Goal: Information Seeking & Learning: Learn about a topic

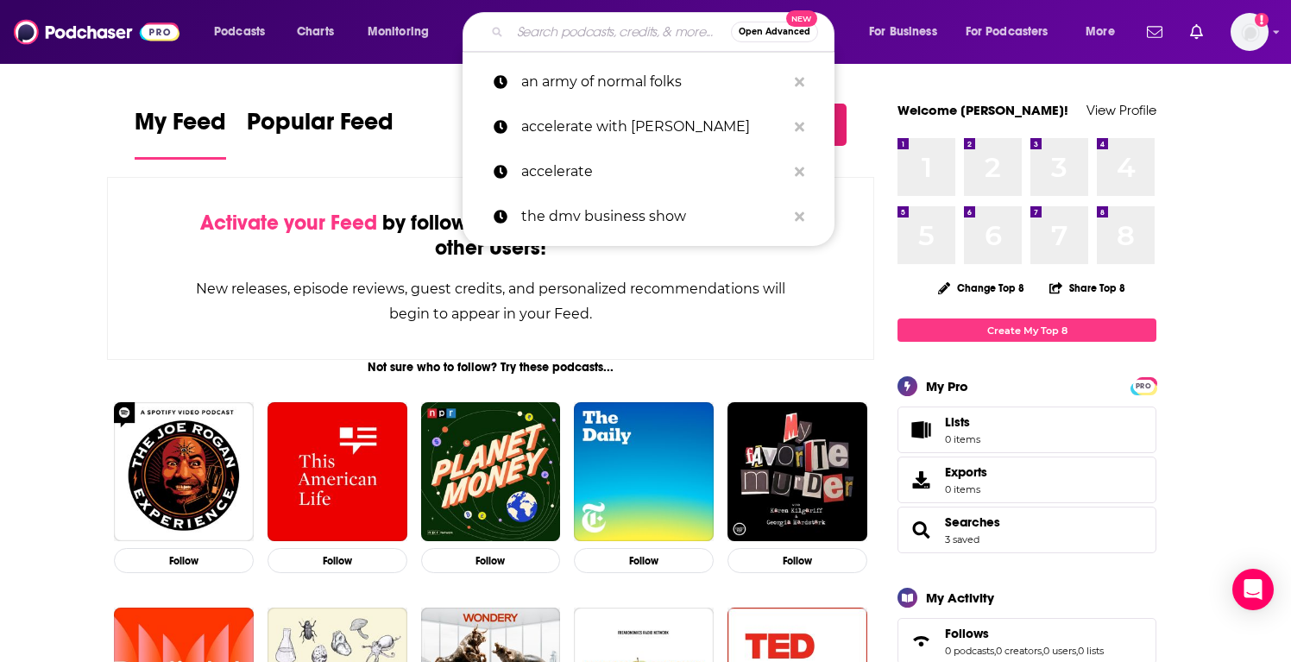
click at [563, 38] on input "Search podcasts, credits, & more..." at bounding box center [620, 32] width 221 height 28
paste input "Try this"
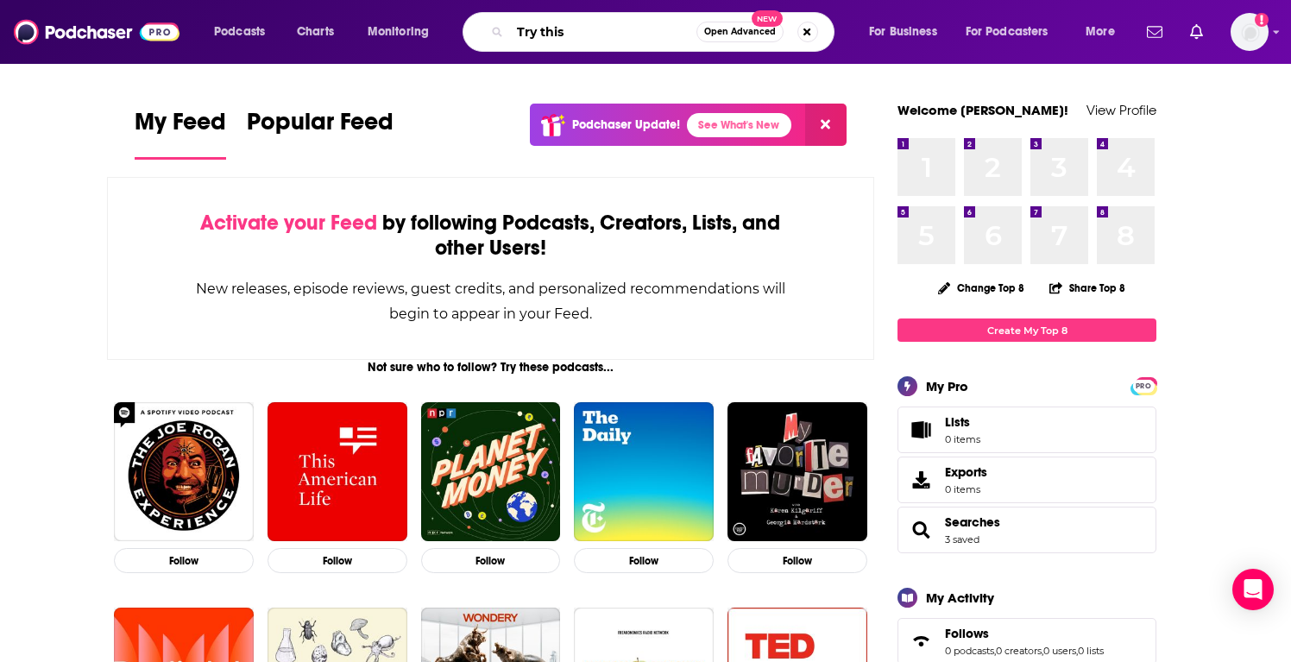
type input "Try this"
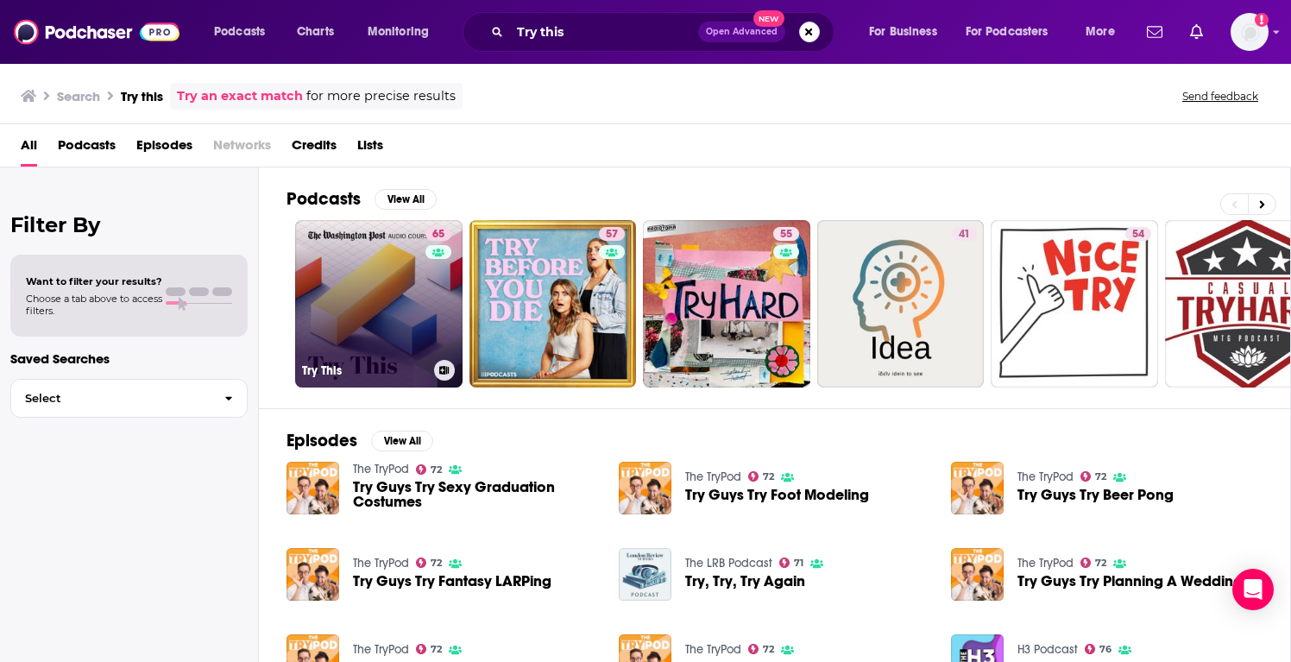
click at [354, 242] on link "65 Try This" at bounding box center [378, 303] width 167 height 167
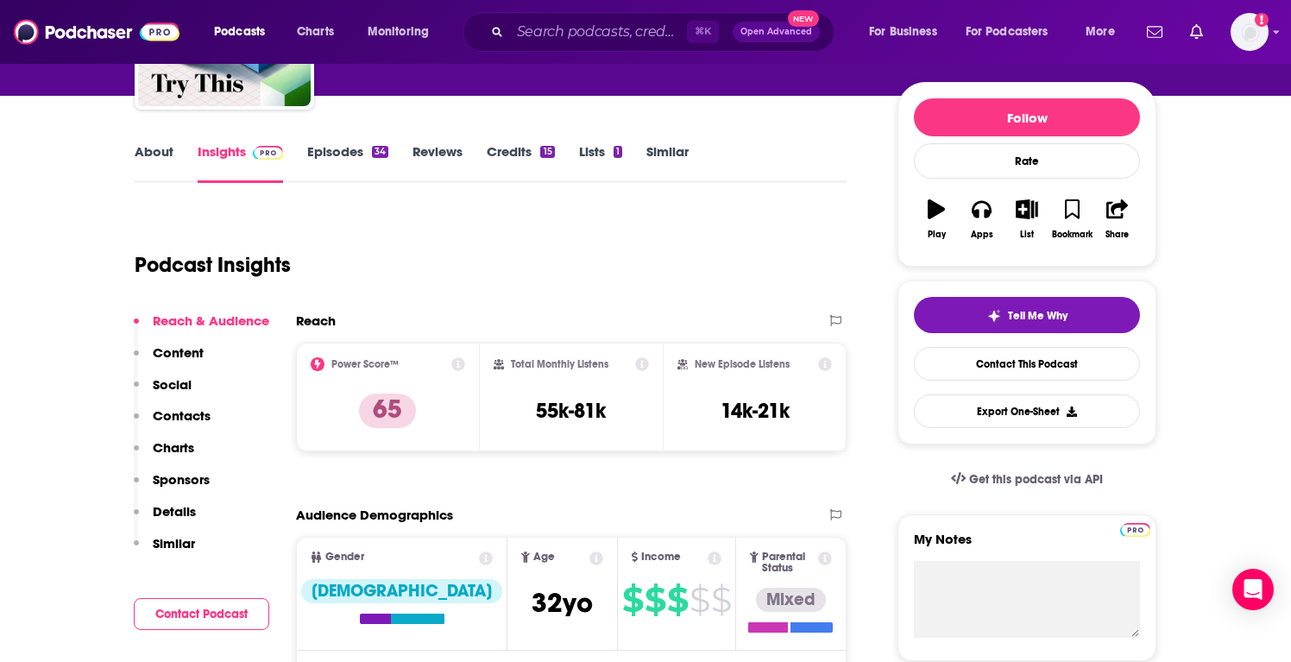
scroll to position [206, 0]
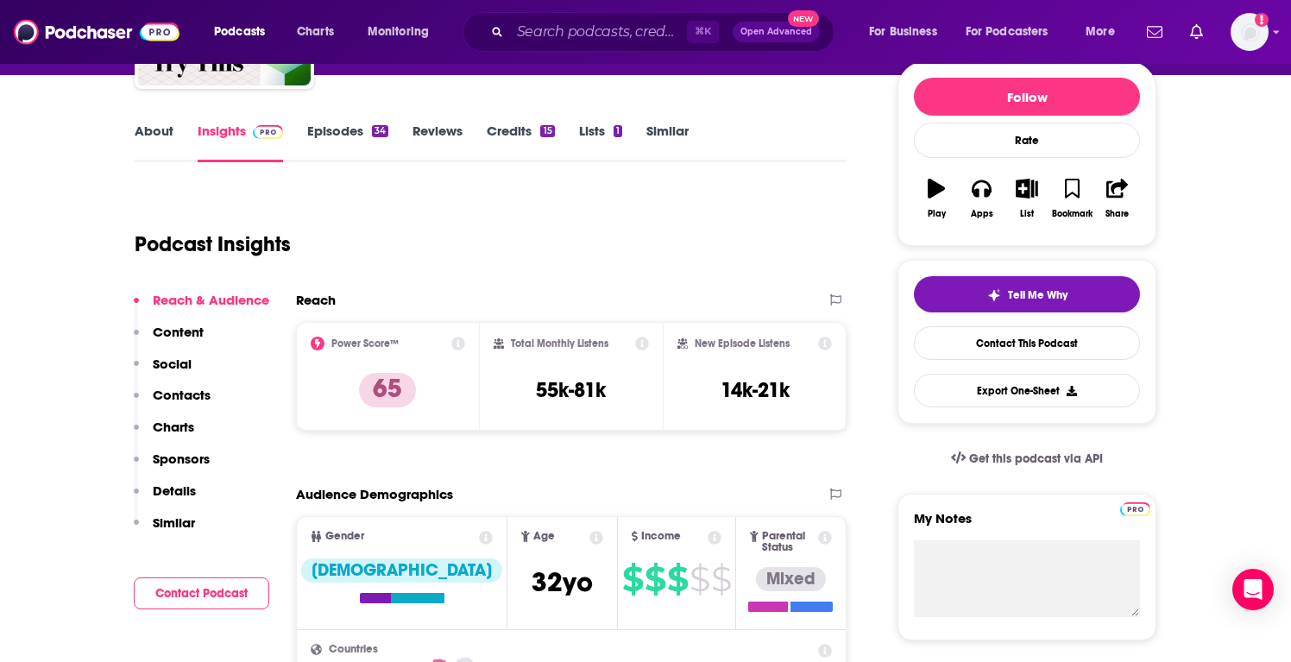
click at [456, 343] on icon at bounding box center [458, 343] width 14 height 14
click at [650, 268] on div "Podcast Insights" at bounding box center [484, 234] width 698 height 88
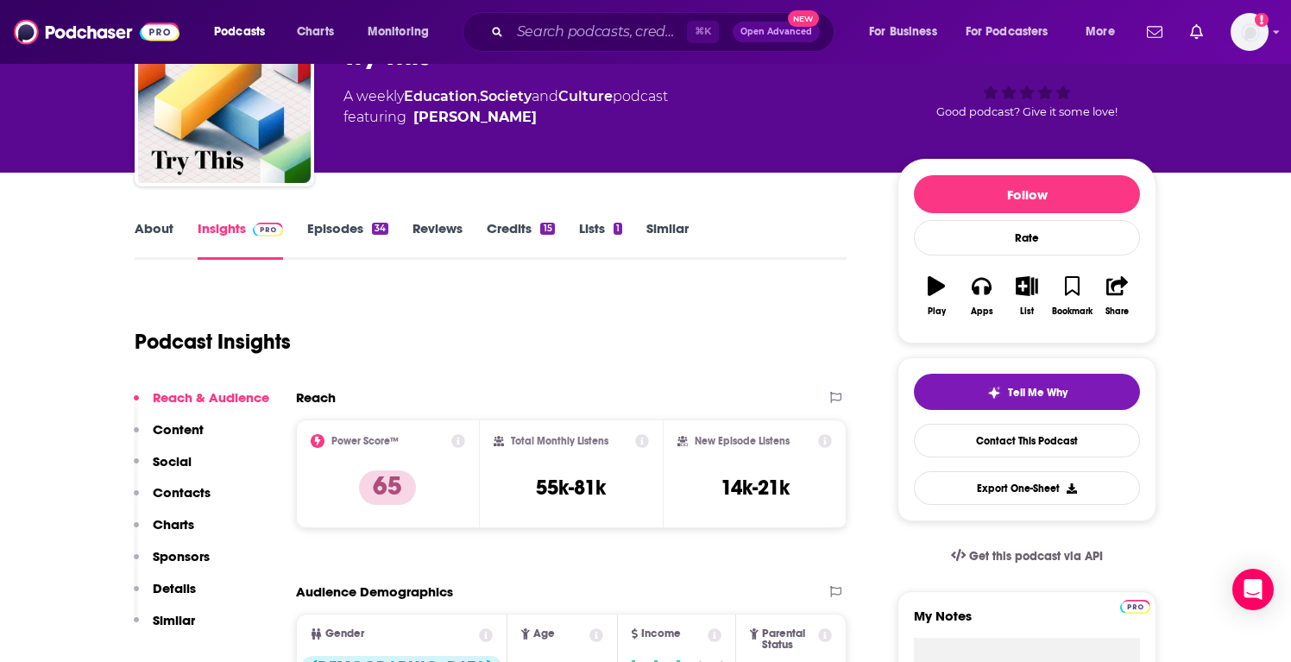
scroll to position [92, 0]
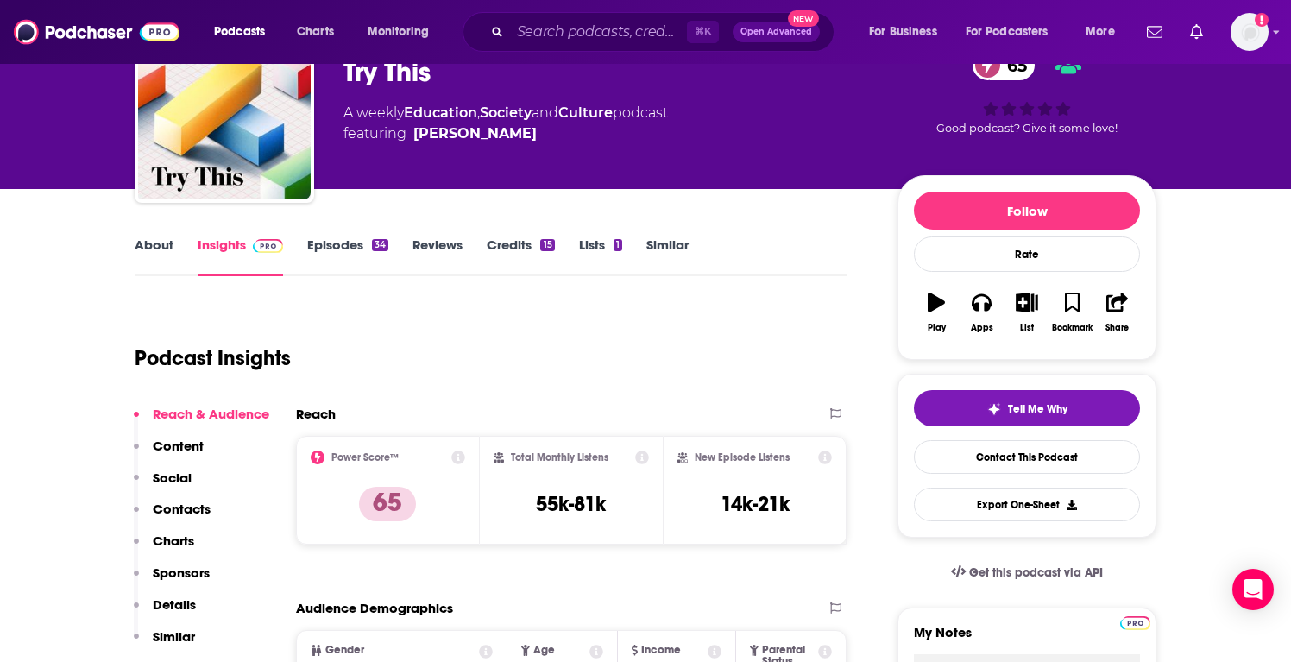
click at [345, 253] on link "Episodes 34" at bounding box center [347, 256] width 81 height 40
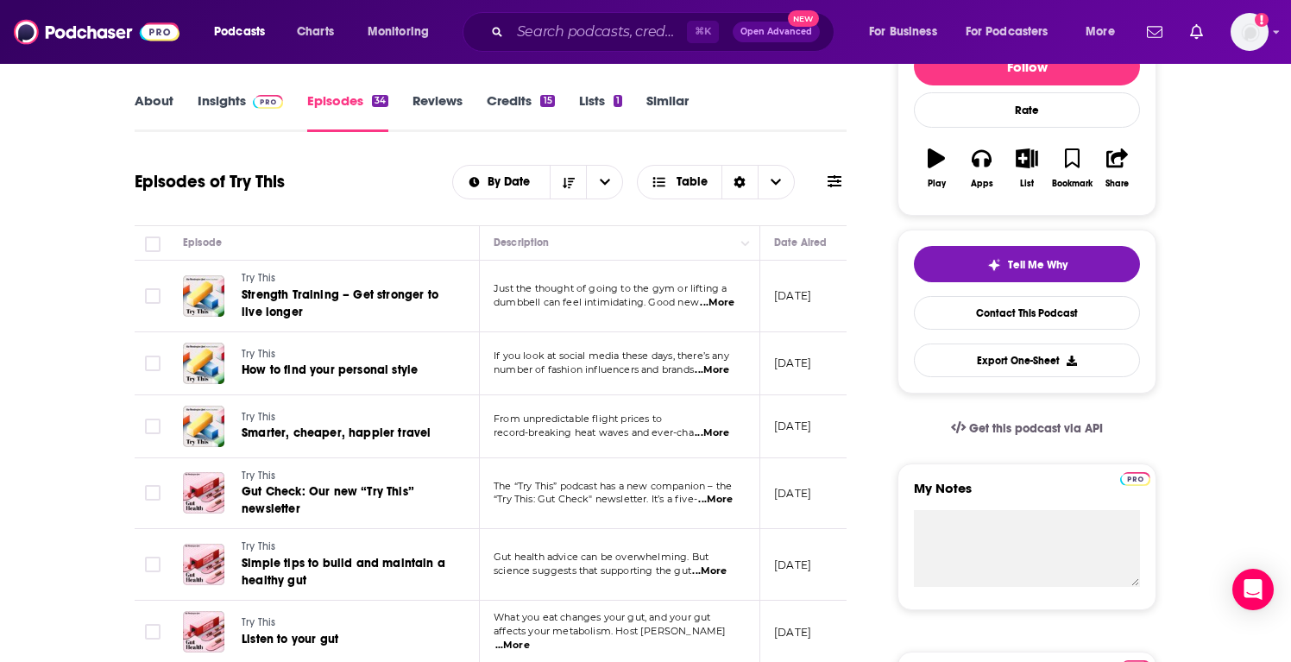
scroll to position [66, 0]
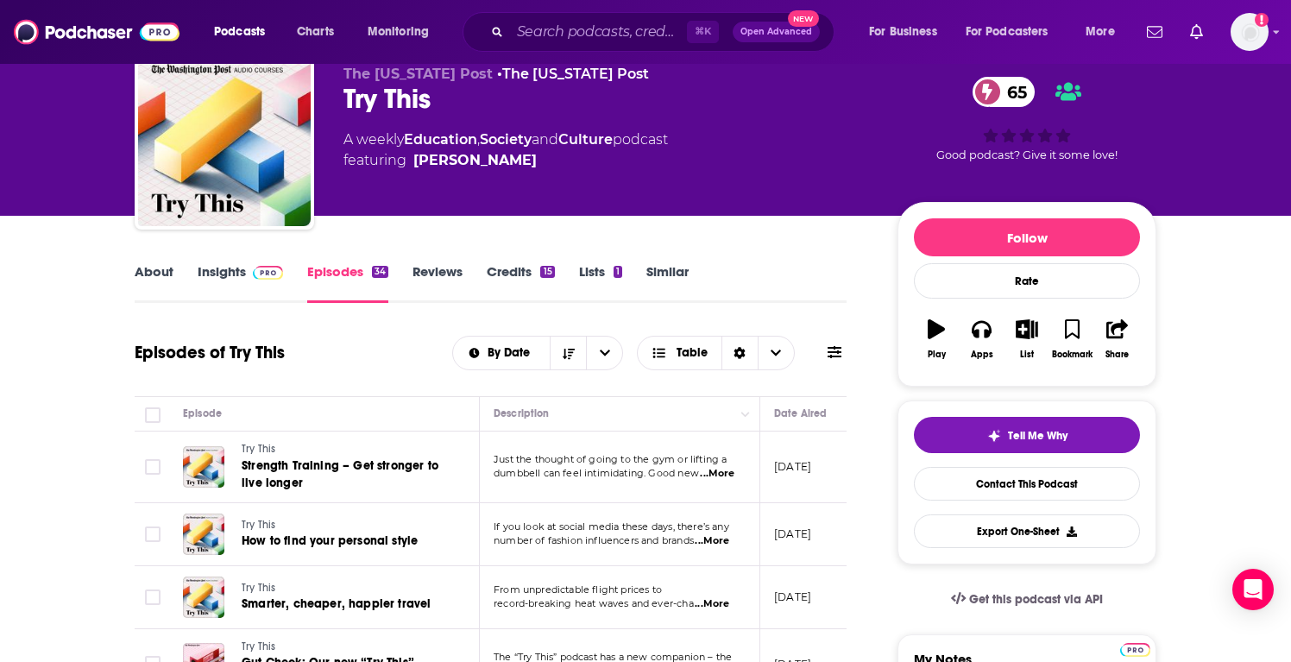
click at [154, 276] on link "About" at bounding box center [154, 283] width 39 height 40
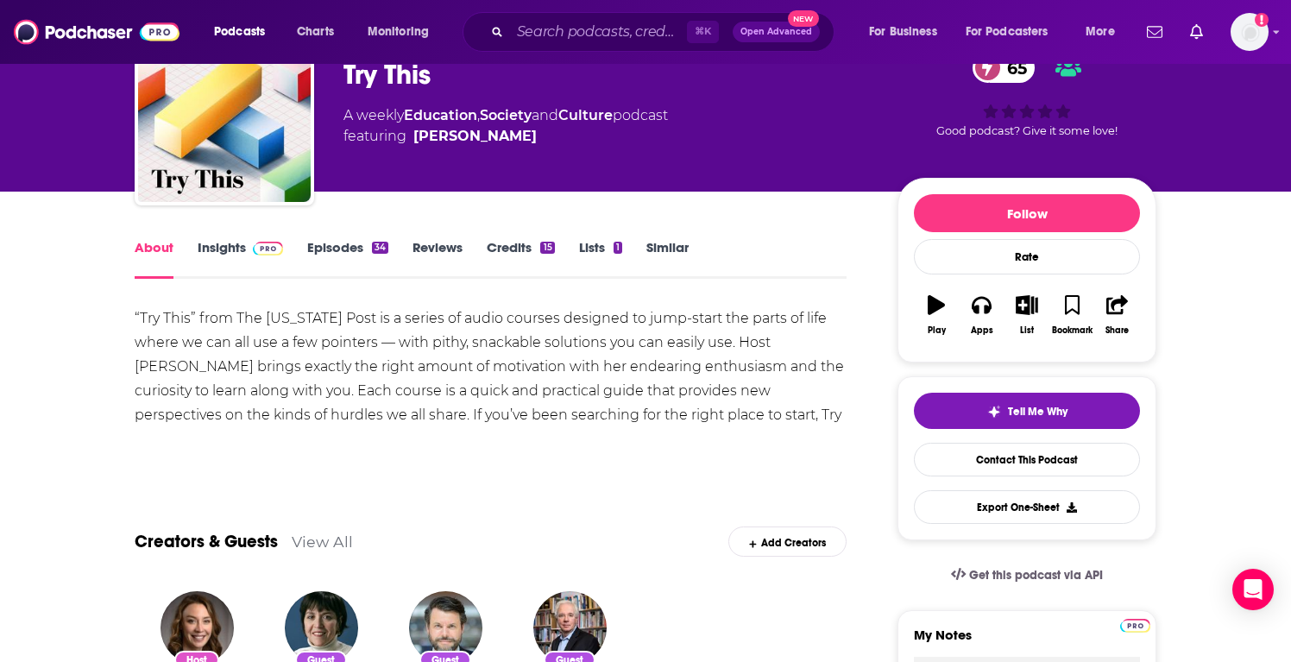
scroll to position [103, 0]
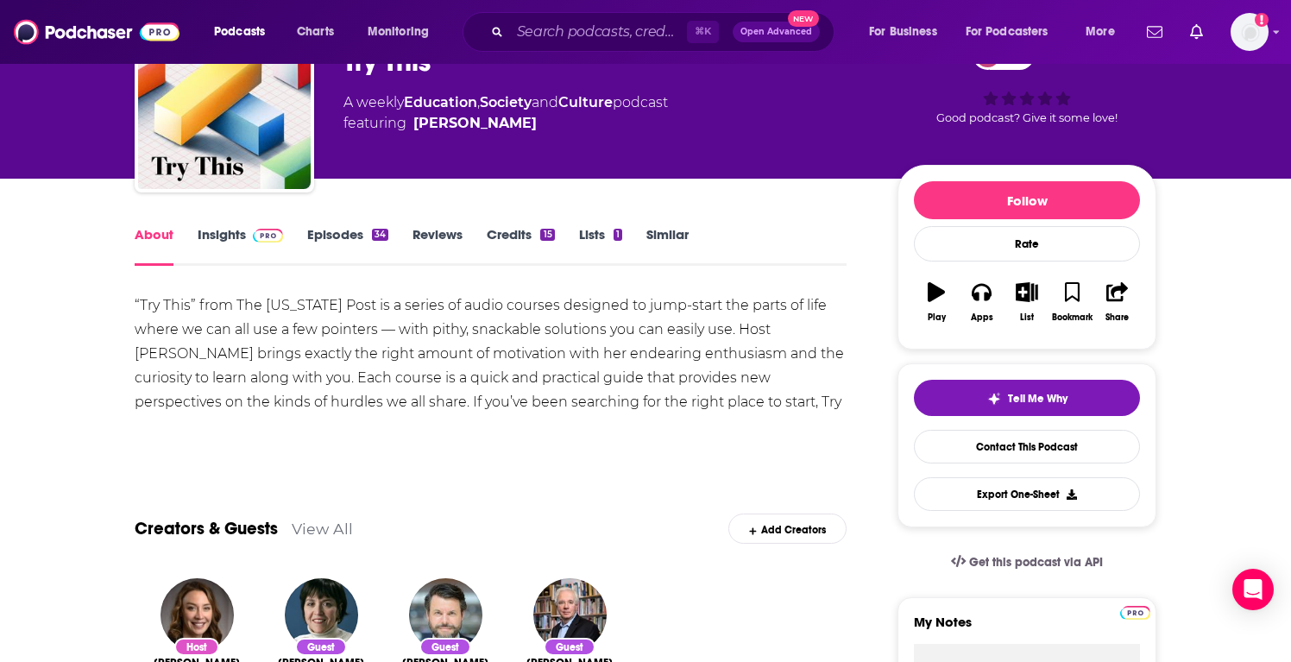
click at [342, 233] on link "Episodes 34" at bounding box center [347, 246] width 81 height 40
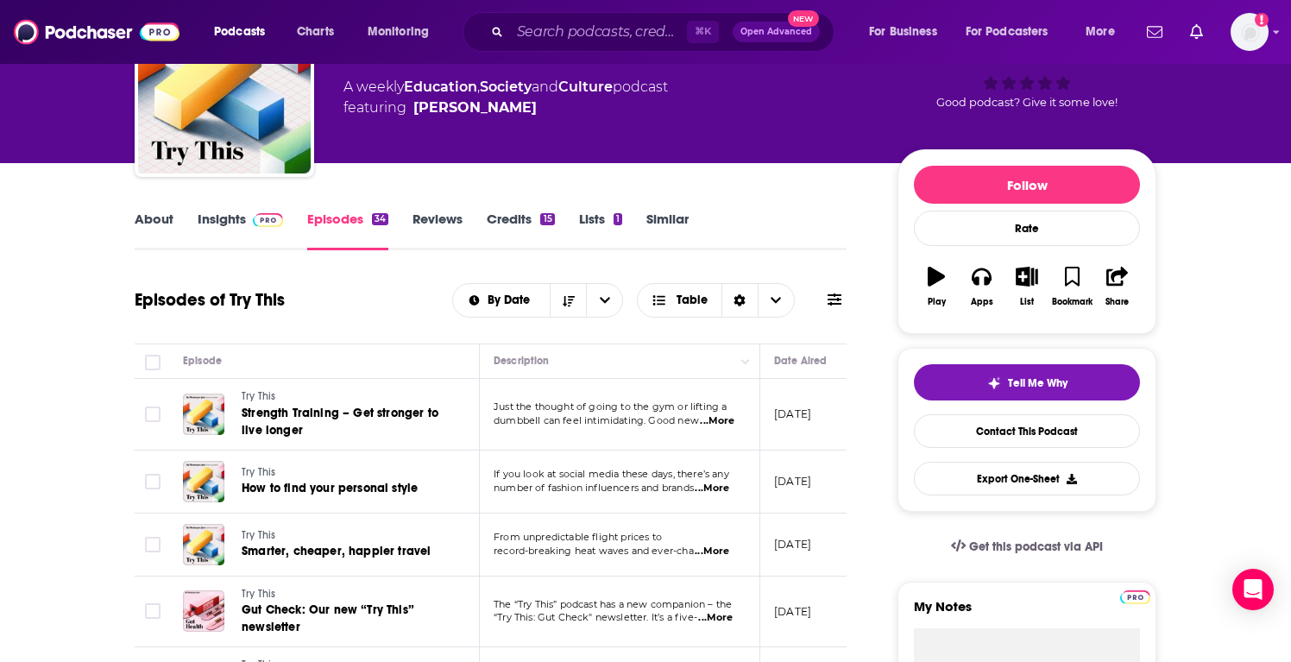
scroll to position [123, 0]
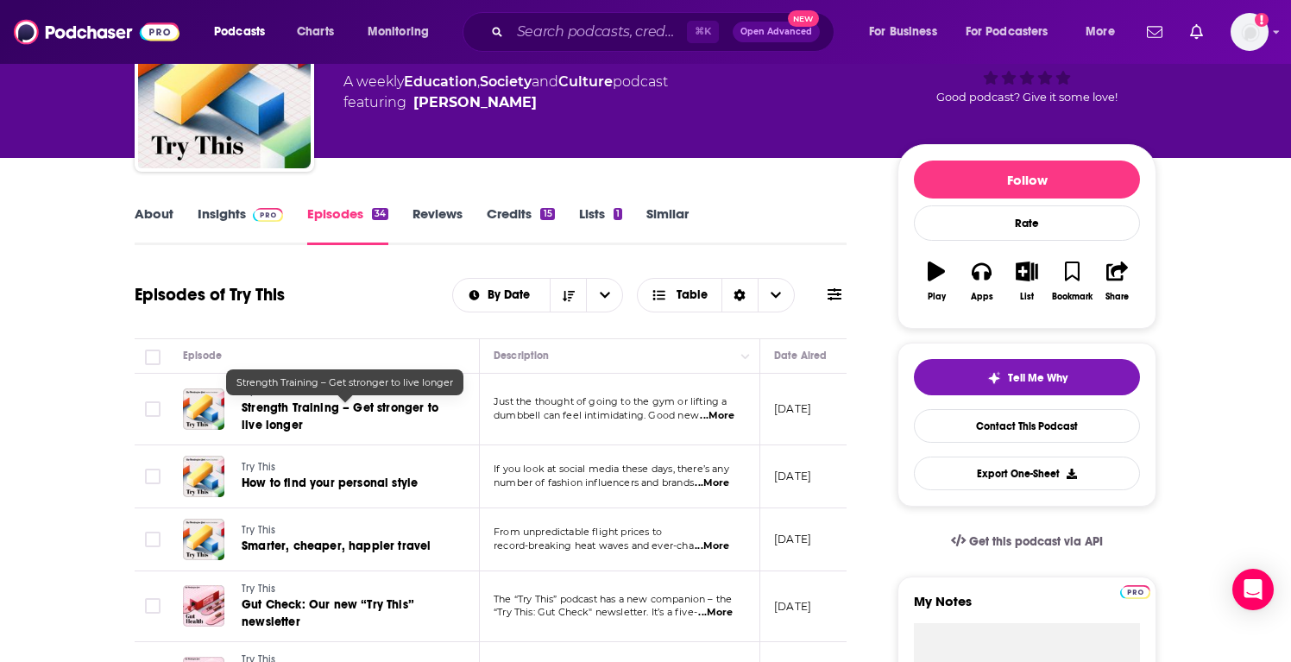
click at [316, 406] on span "Strength Training – Get stronger to live longer" at bounding box center [340, 416] width 197 height 32
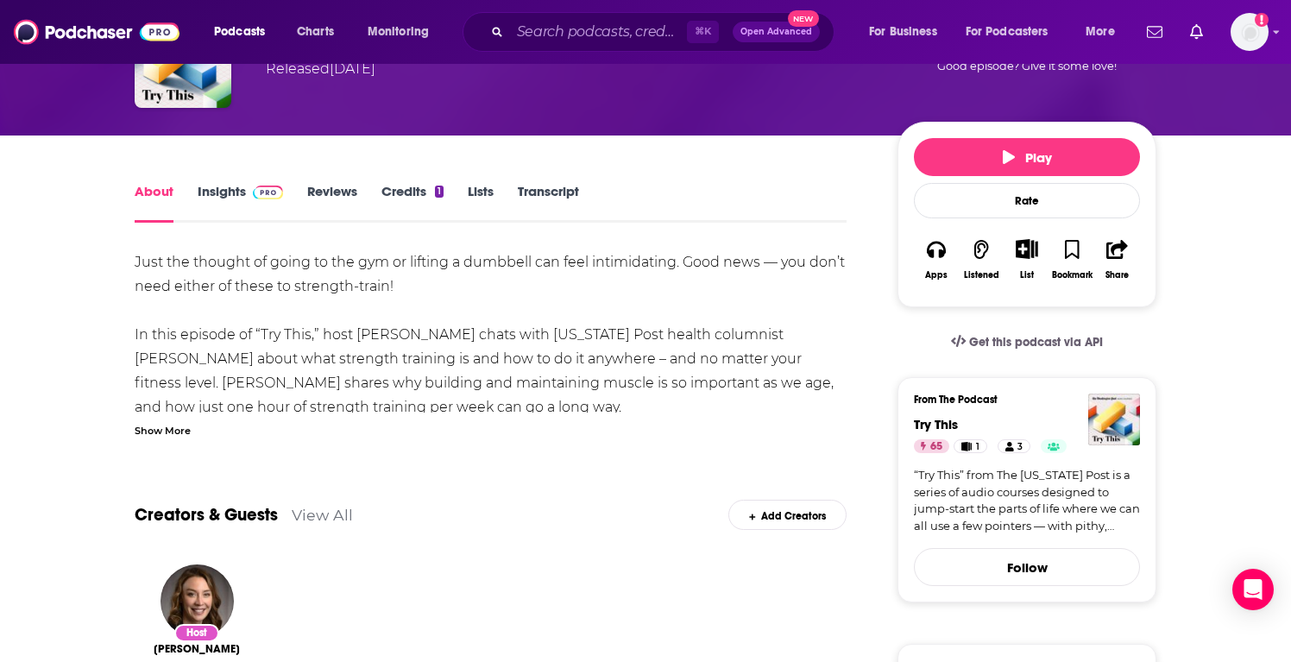
scroll to position [132, 0]
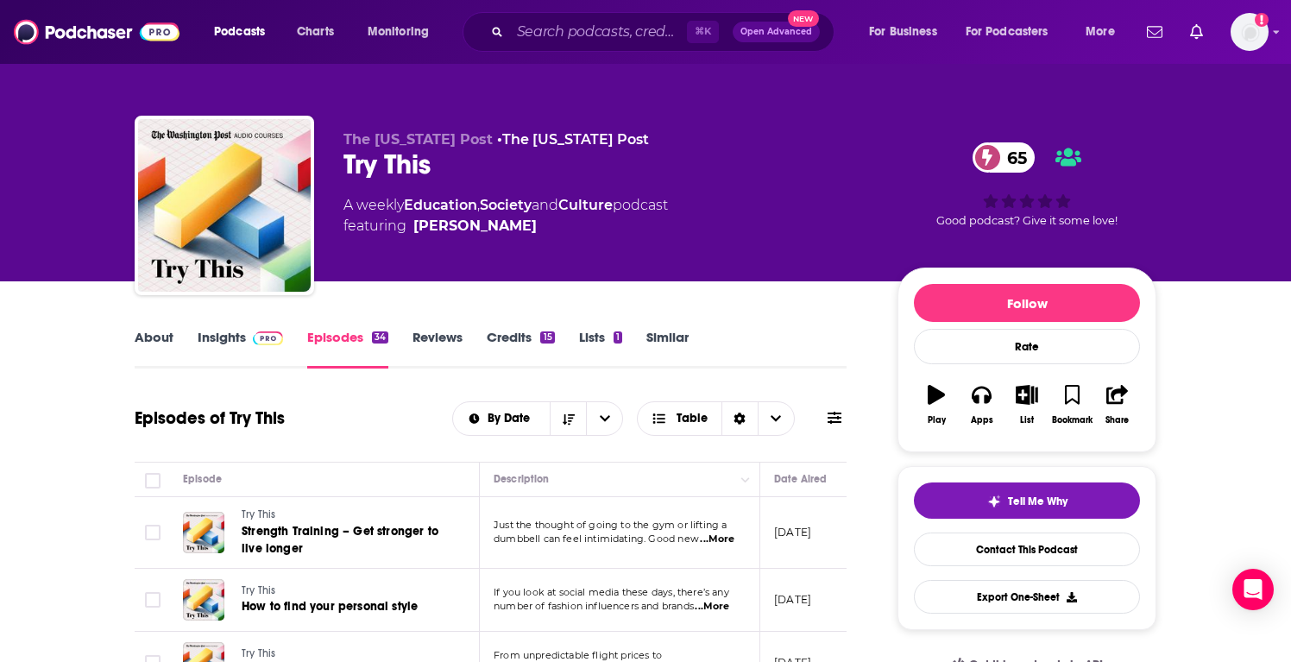
click at [155, 339] on link "About" at bounding box center [154, 349] width 39 height 40
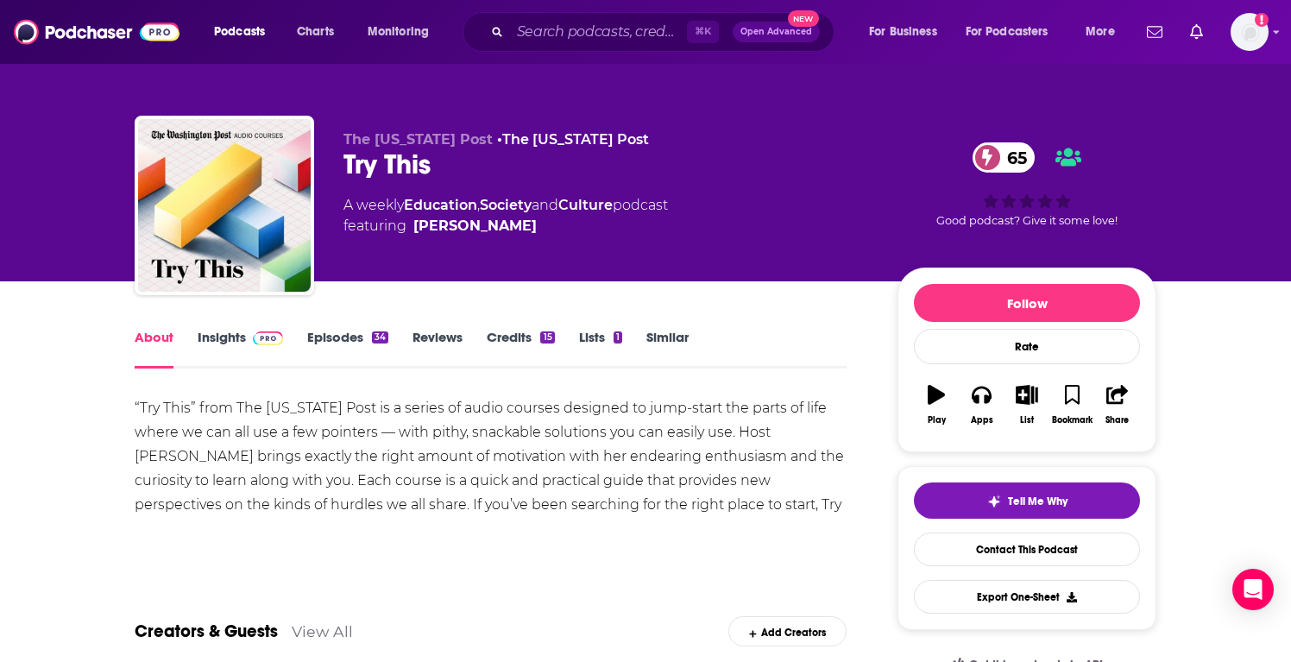
scroll to position [190, 0]
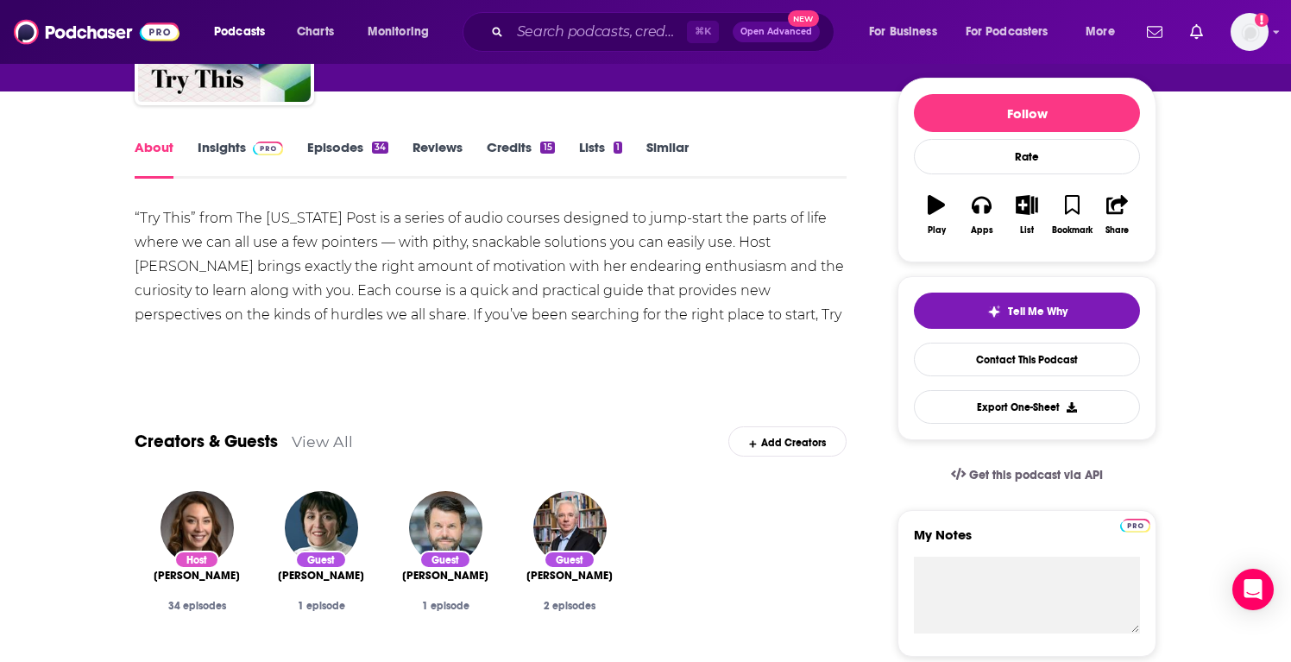
drag, startPoint x: 776, startPoint y: 317, endPoint x: 116, endPoint y: 215, distance: 667.0
copy div "“Try This” from The [US_STATE] Post is a series of audio courses designed to ju…"
click at [222, 144] on link "Insights" at bounding box center [240, 159] width 85 height 40
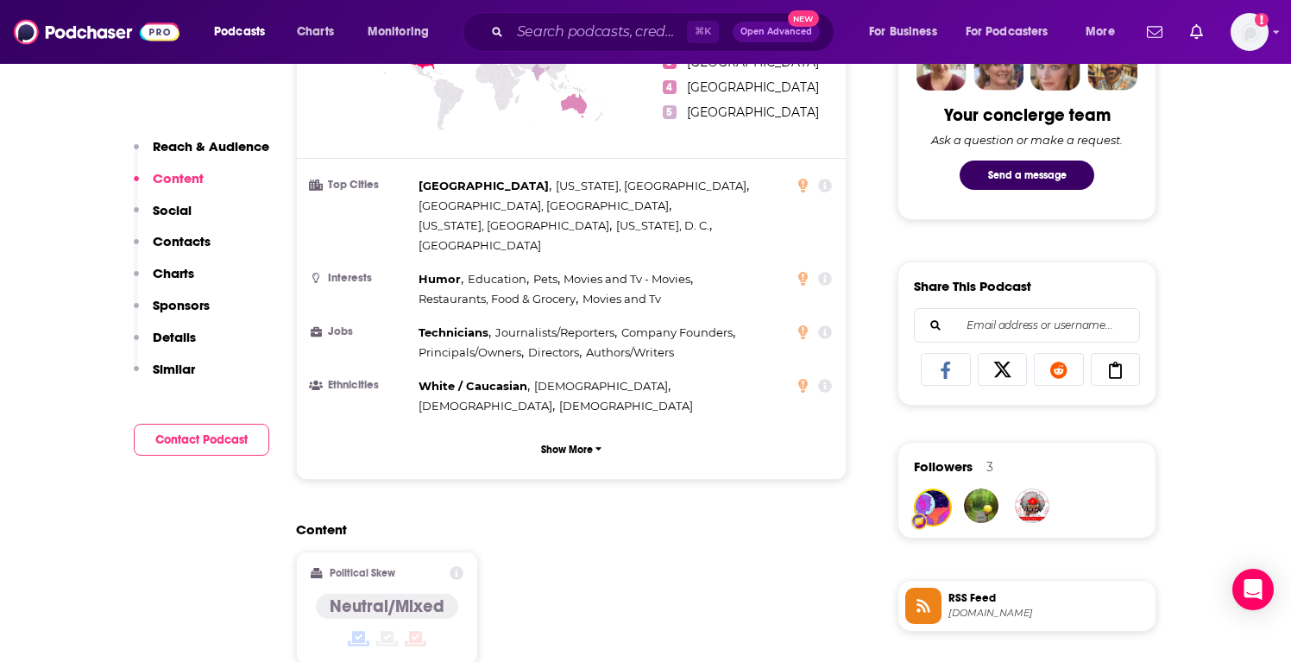
scroll to position [886, 0]
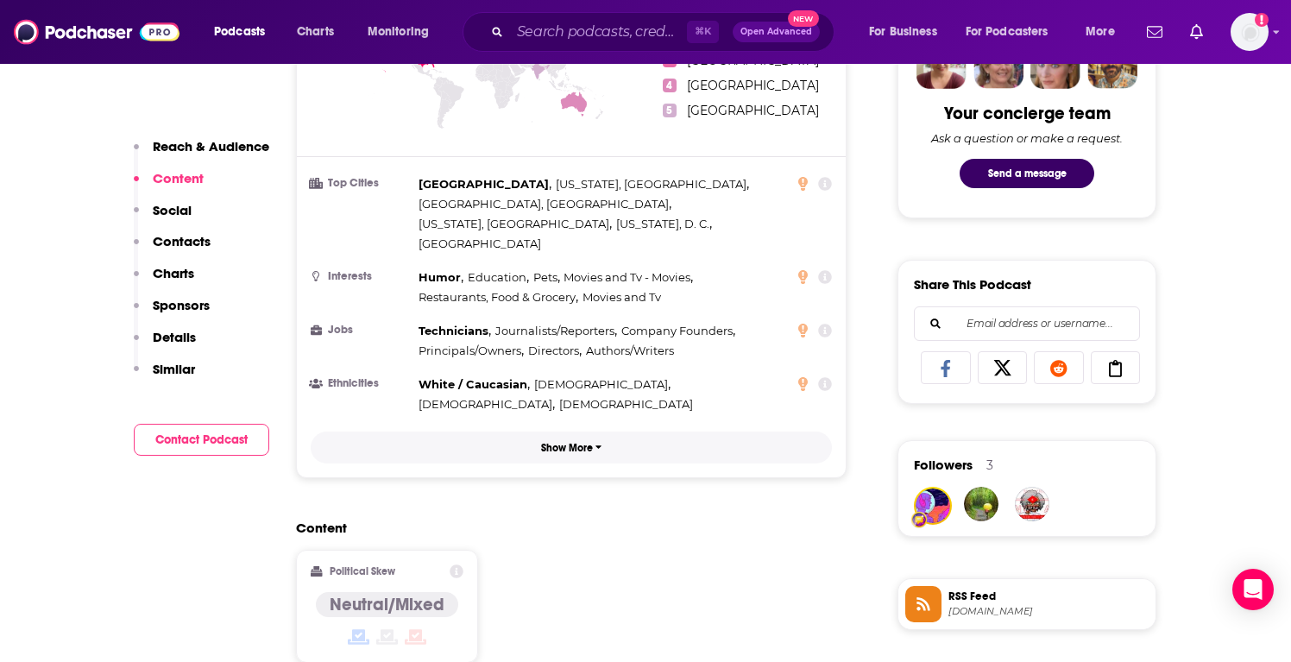
click at [568, 442] on p "Show More" at bounding box center [567, 448] width 52 height 12
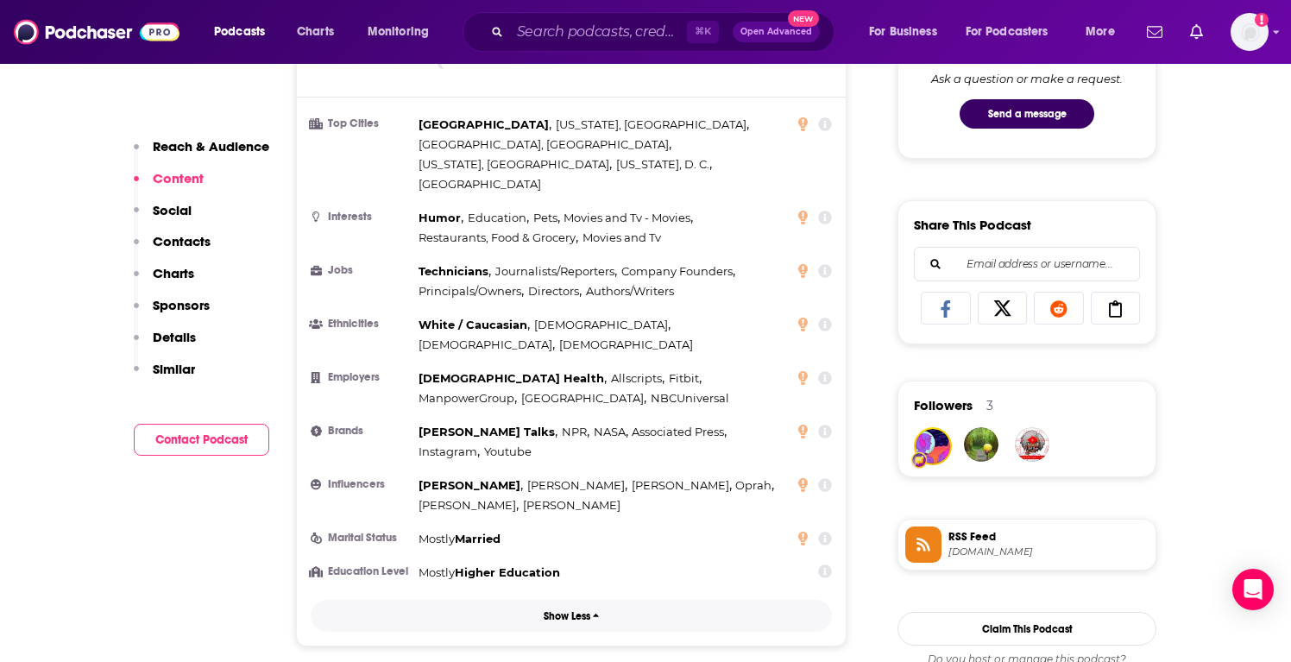
scroll to position [951, 0]
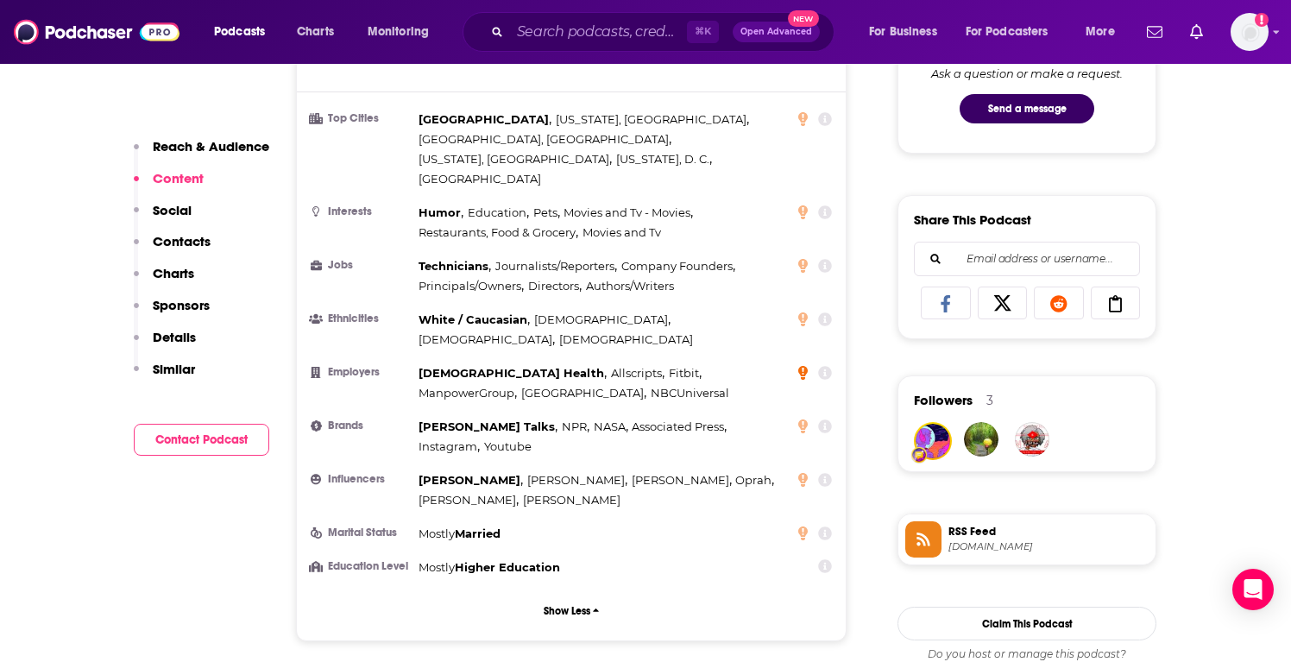
click at [802, 365] on icon at bounding box center [802, 372] width 9 height 14
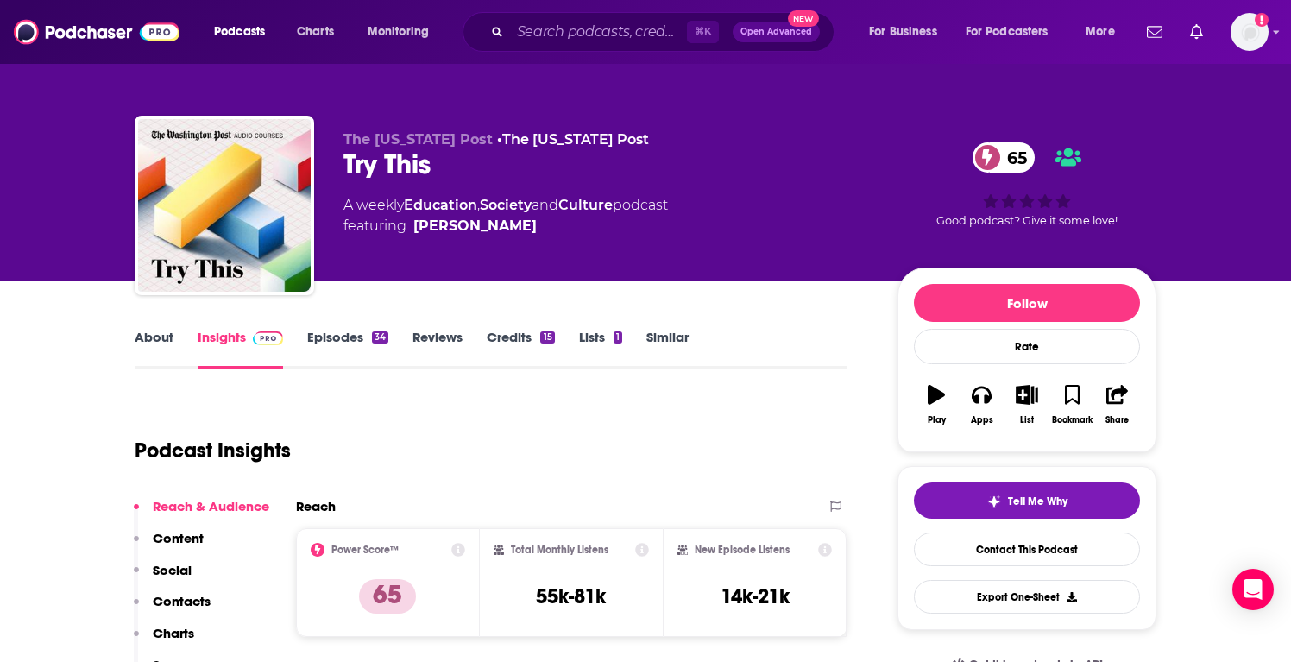
scroll to position [51, 0]
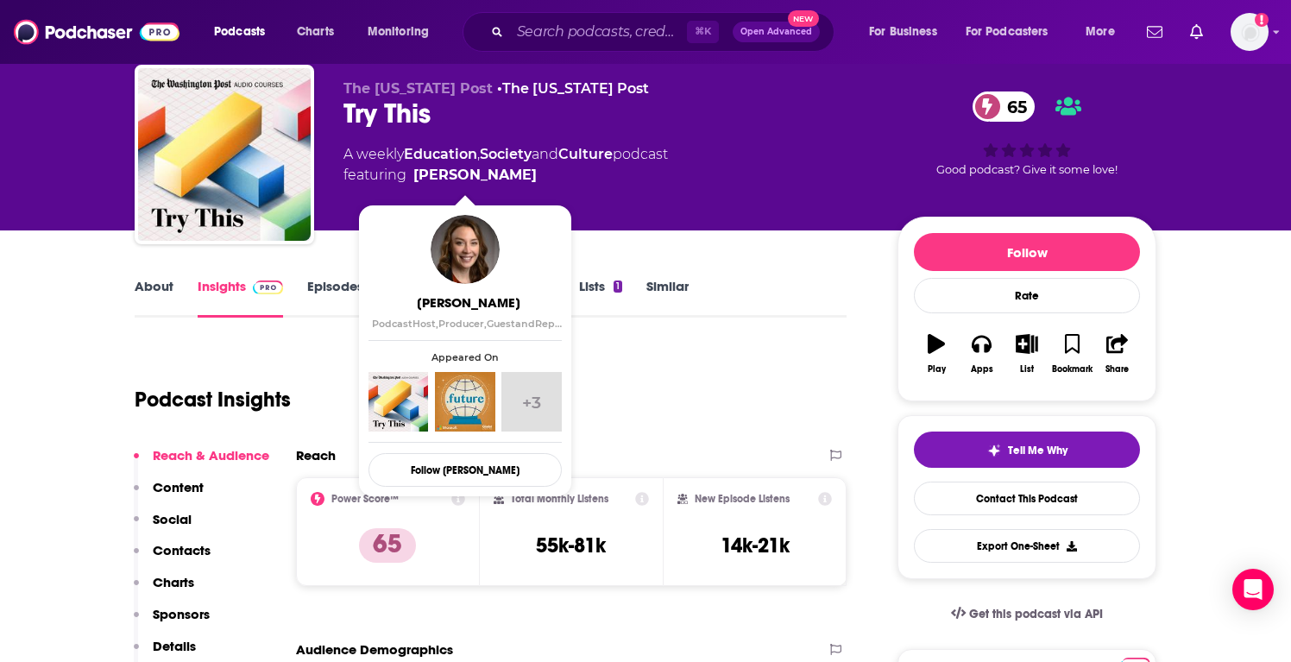
click at [646, 281] on link "Similar" at bounding box center [667, 298] width 42 height 40
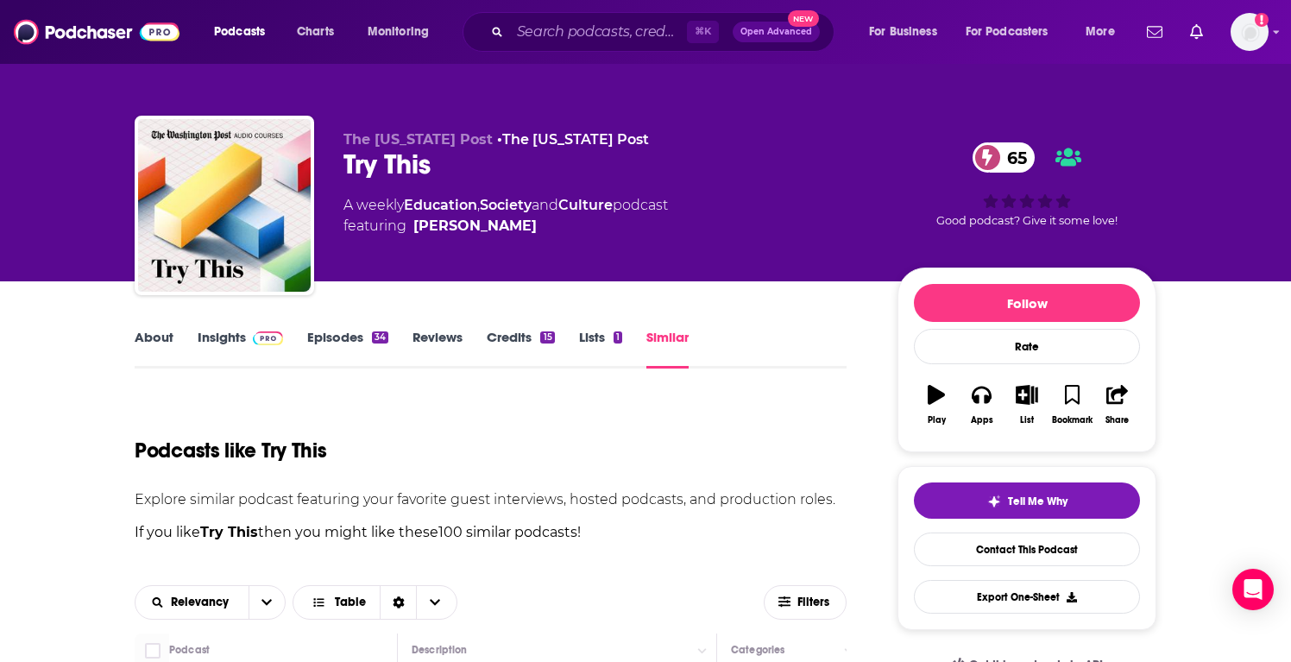
scroll to position [32, 0]
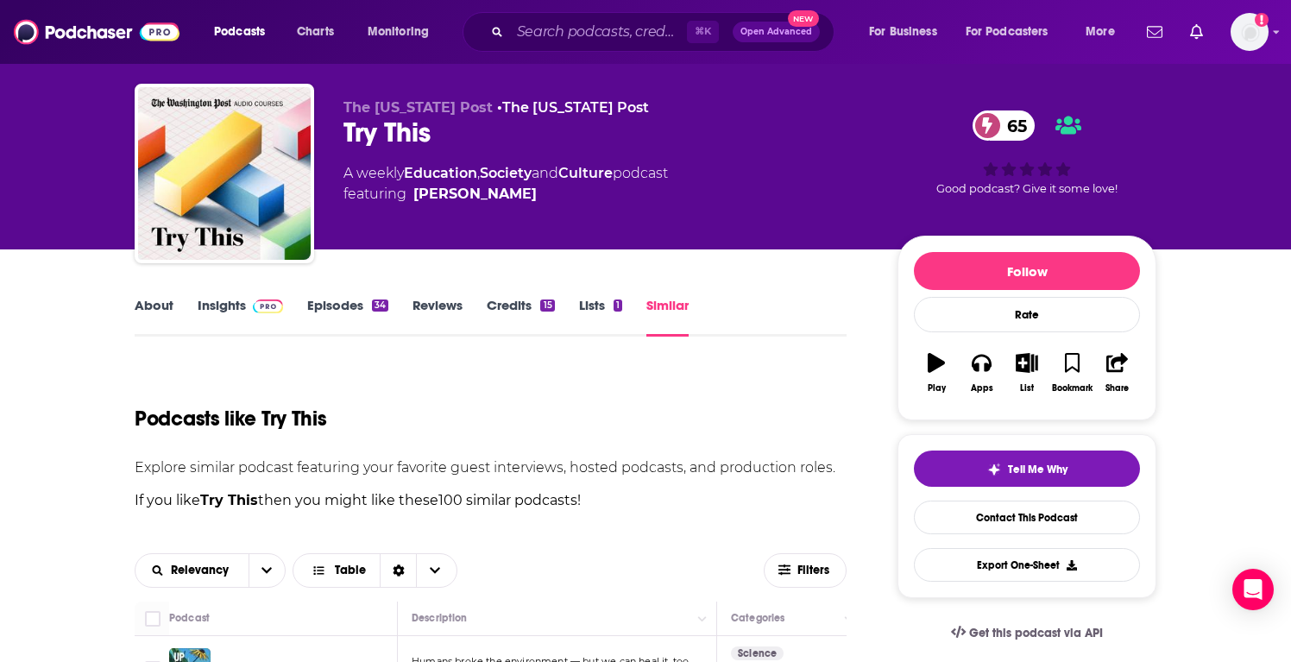
click at [324, 303] on link "Episodes 34" at bounding box center [347, 317] width 81 height 40
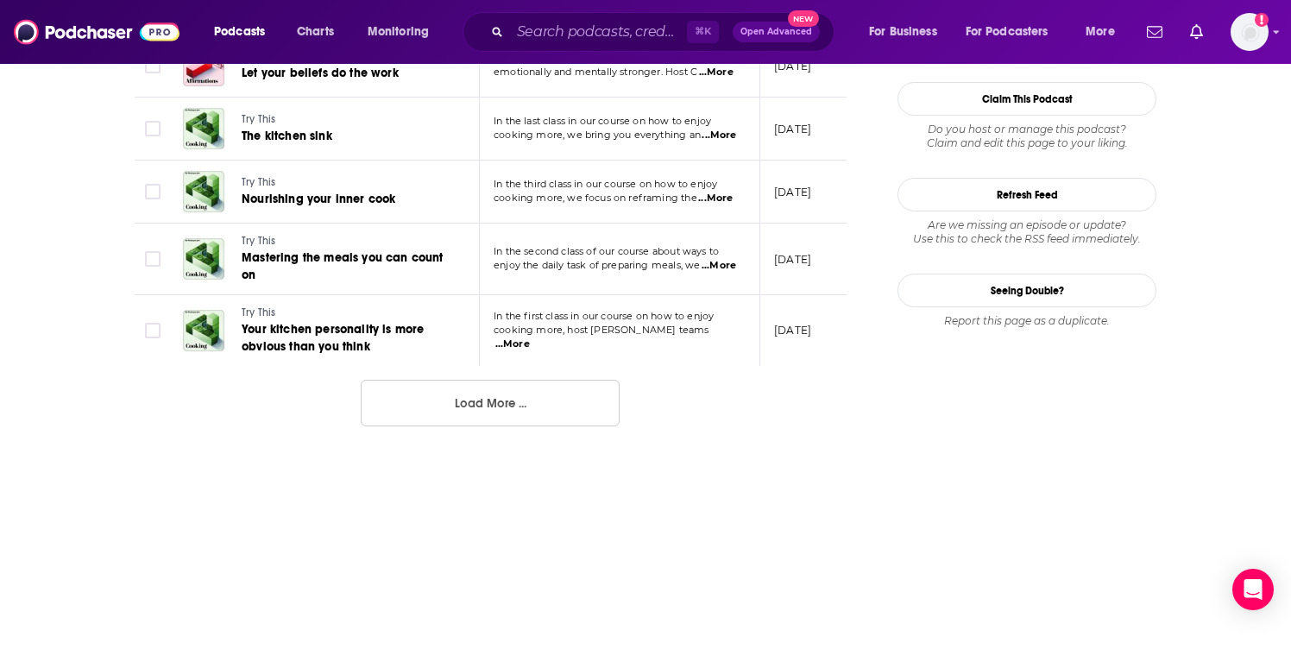
scroll to position [1817, 0]
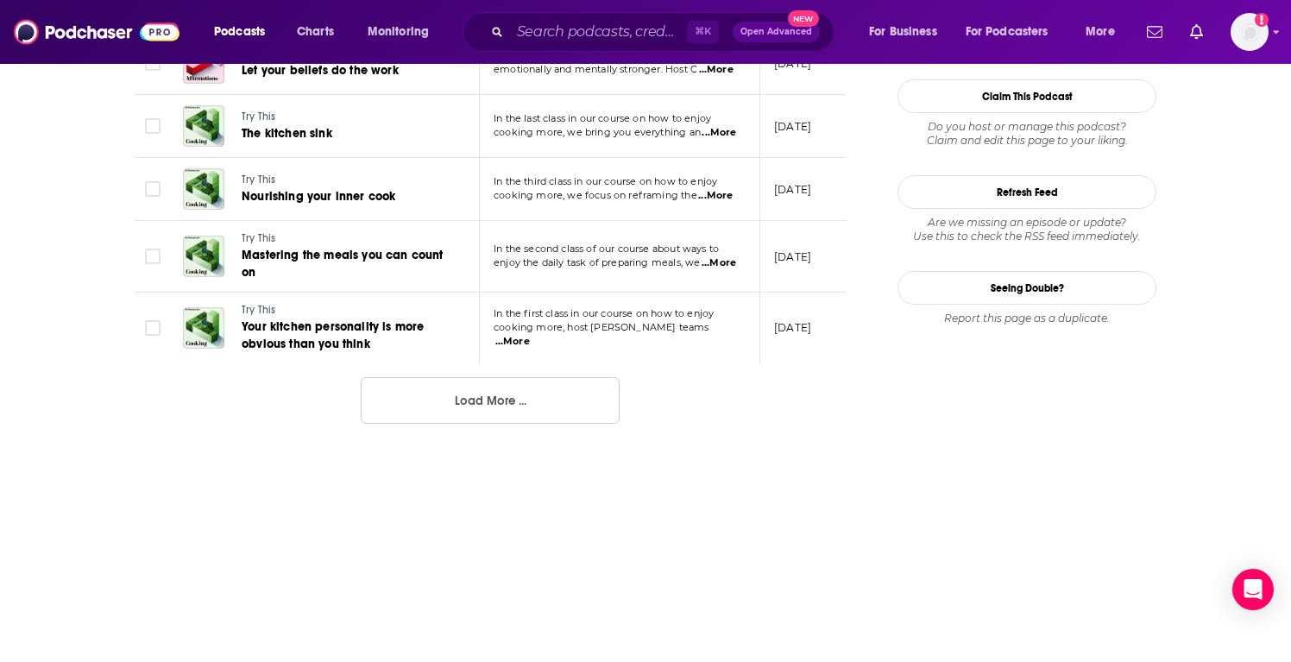
click at [530, 335] on span "...More" at bounding box center [512, 342] width 35 height 14
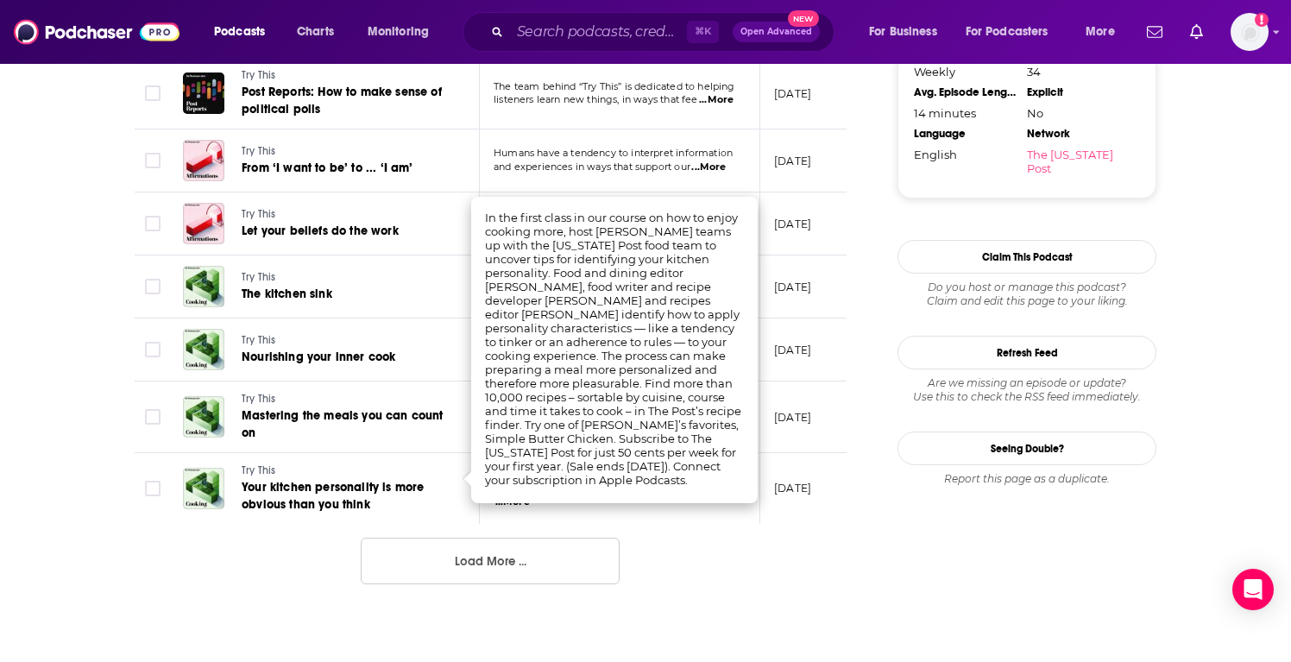
scroll to position [1522, 0]
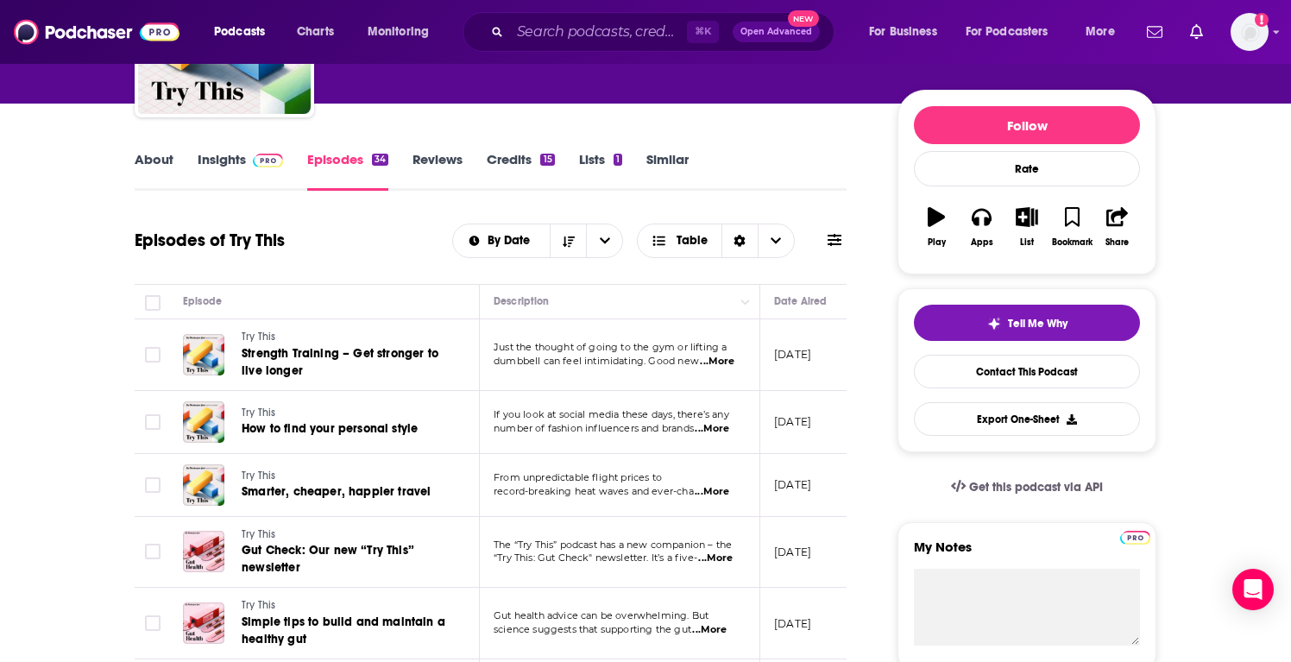
scroll to position [0, 0]
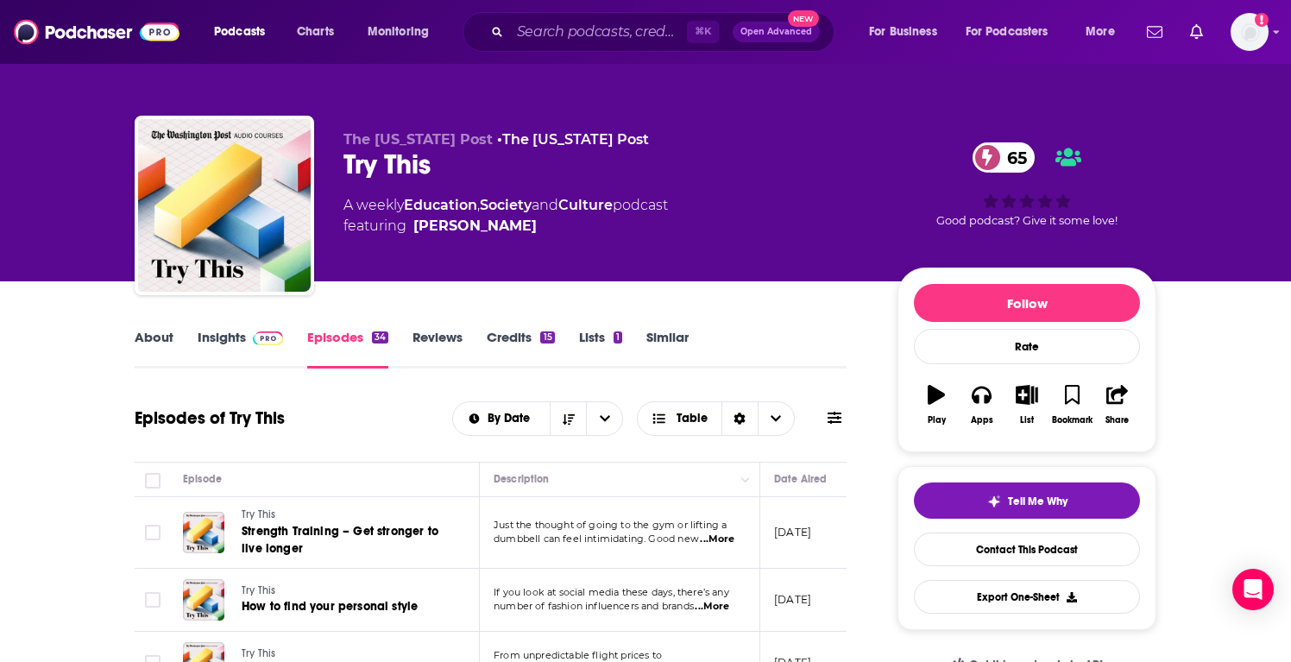
click at [220, 341] on link "Insights" at bounding box center [240, 349] width 85 height 40
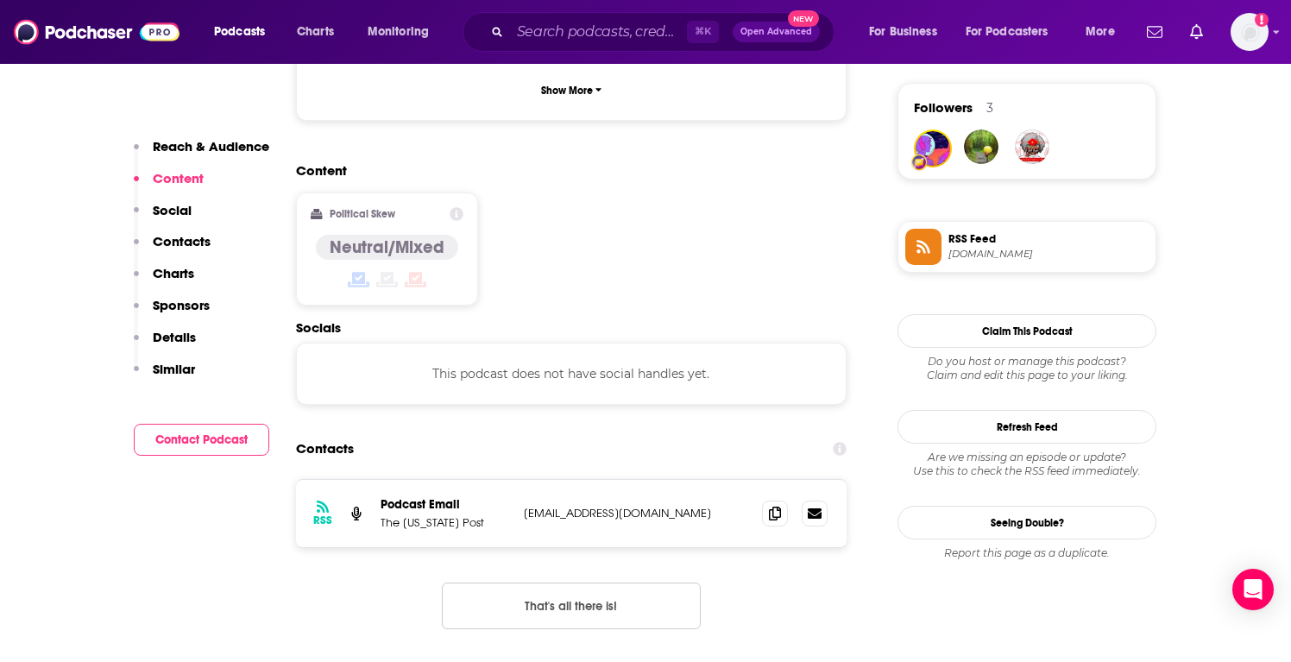
scroll to position [1349, 0]
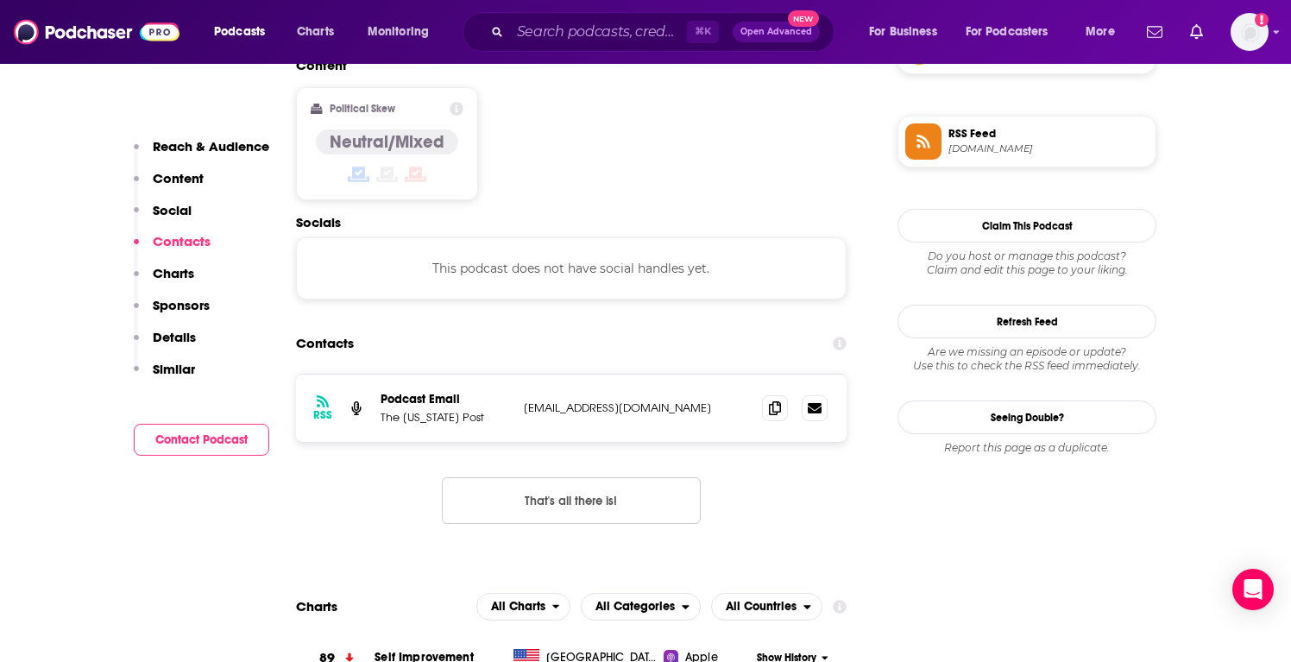
click at [186, 308] on p "Sponsors" at bounding box center [181, 305] width 57 height 16
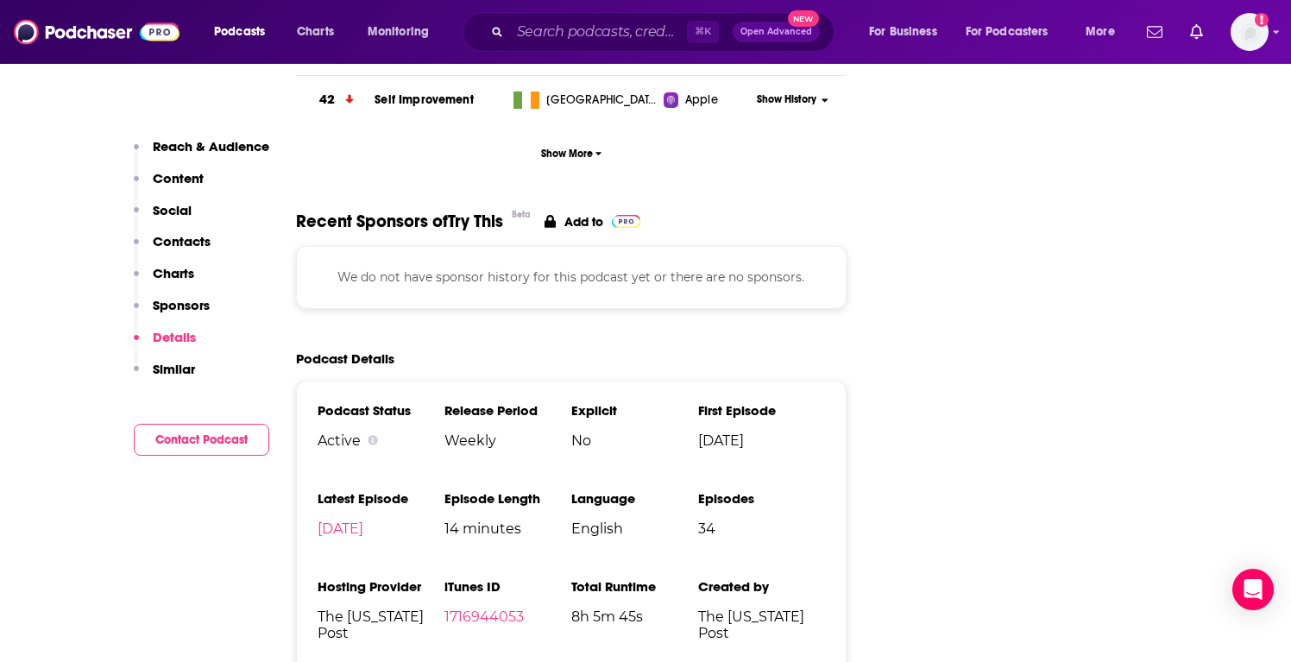
scroll to position [2222, 0]
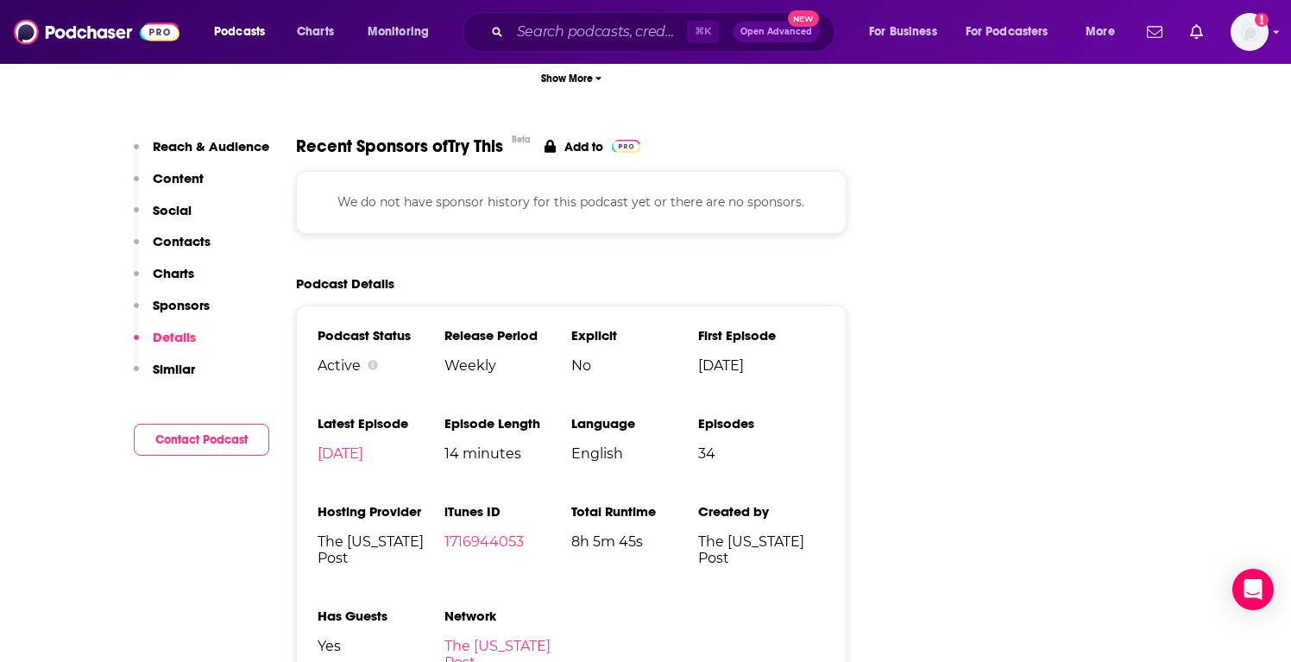
click at [173, 369] on p "Similar" at bounding box center [174, 369] width 42 height 16
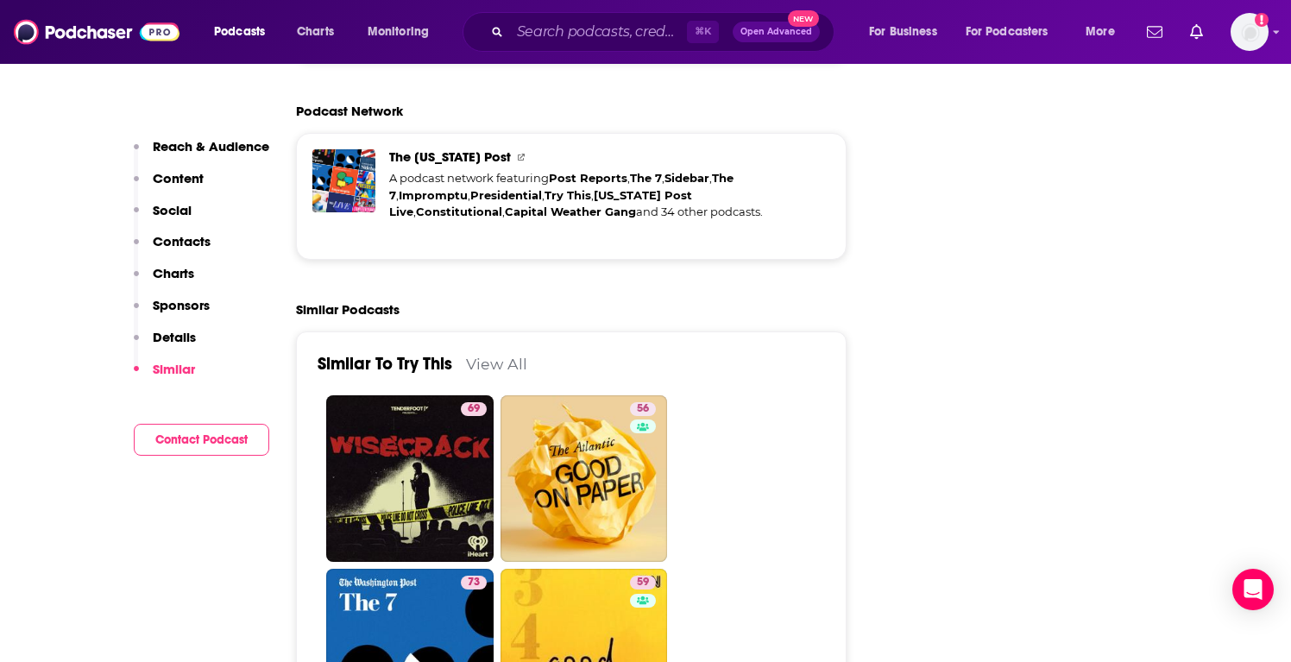
scroll to position [2869, 0]
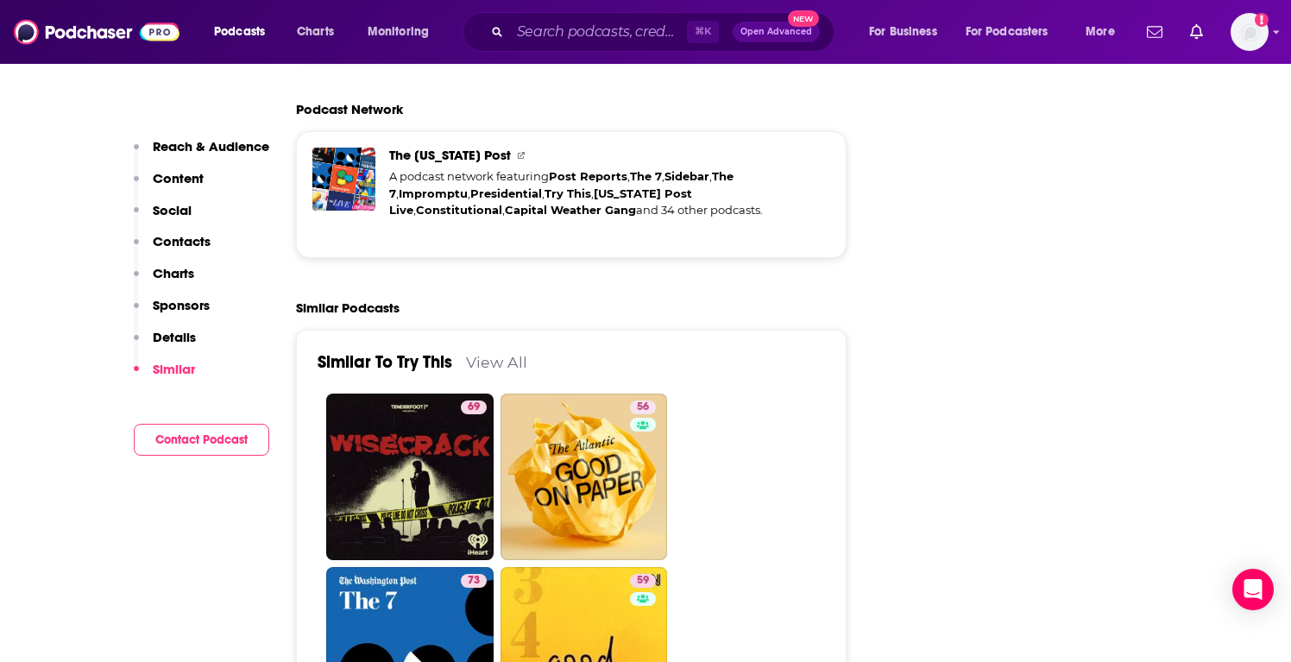
click at [159, 274] on p "Charts" at bounding box center [173, 273] width 41 height 16
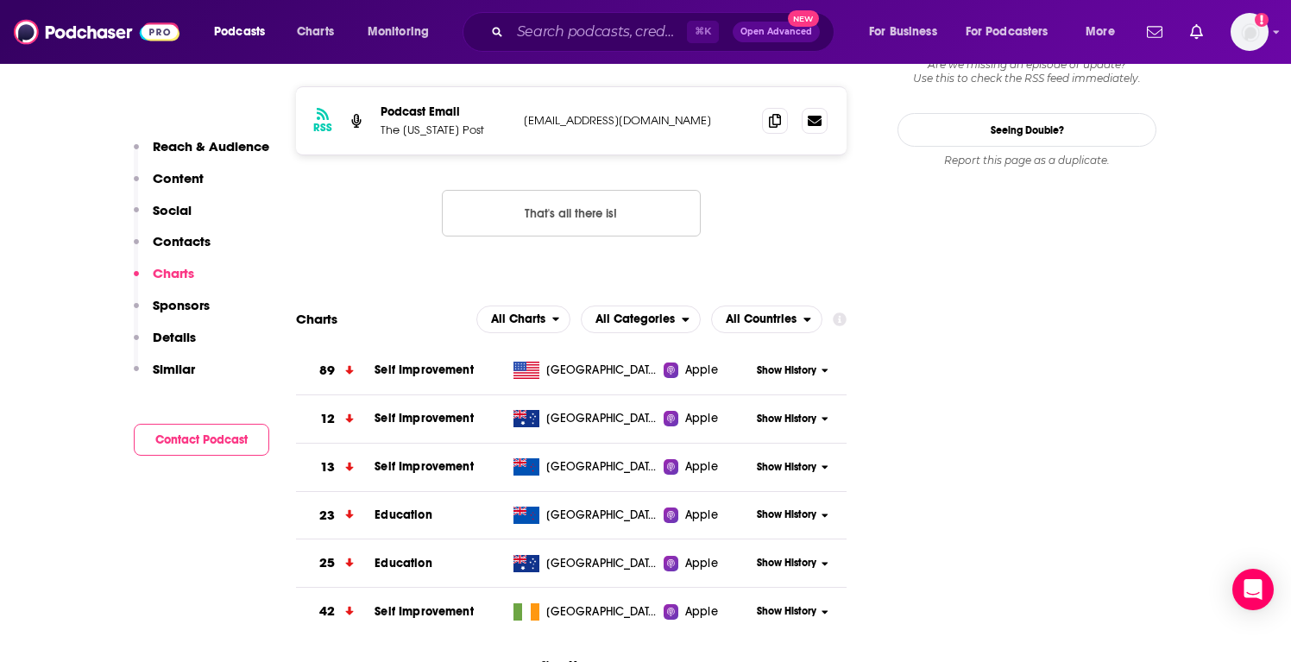
scroll to position [1635, 0]
click at [169, 246] on p "Contacts" at bounding box center [182, 241] width 58 height 16
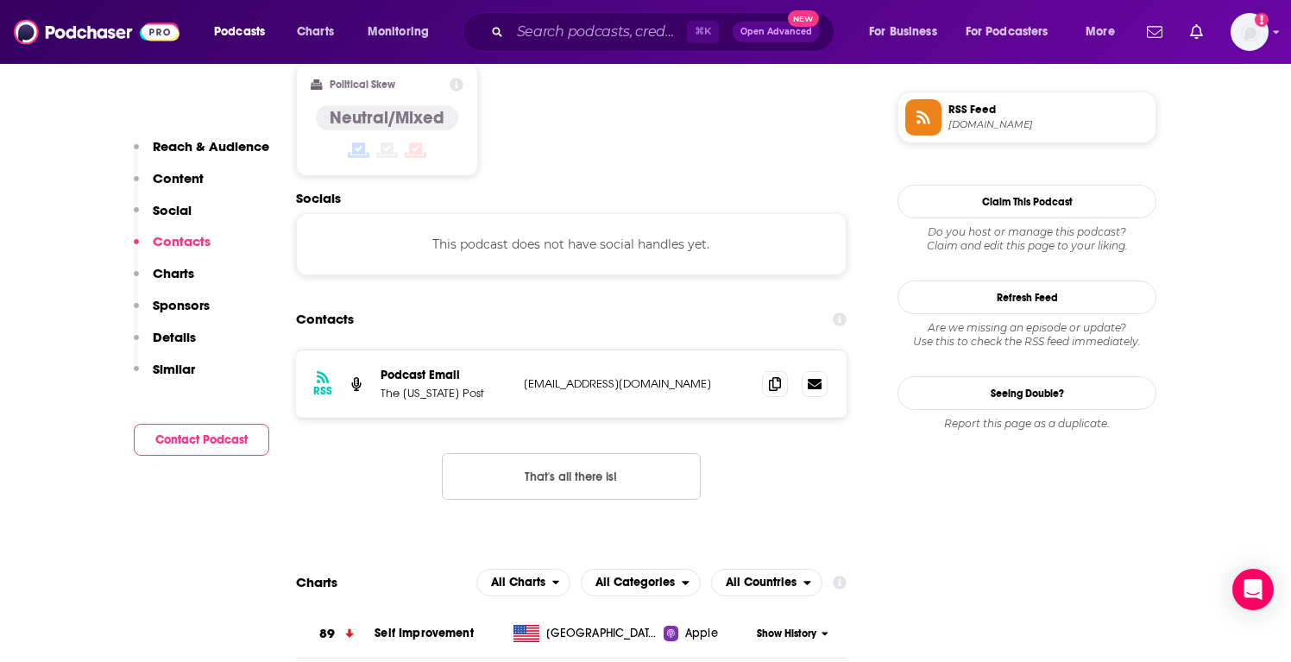
scroll to position [1369, 0]
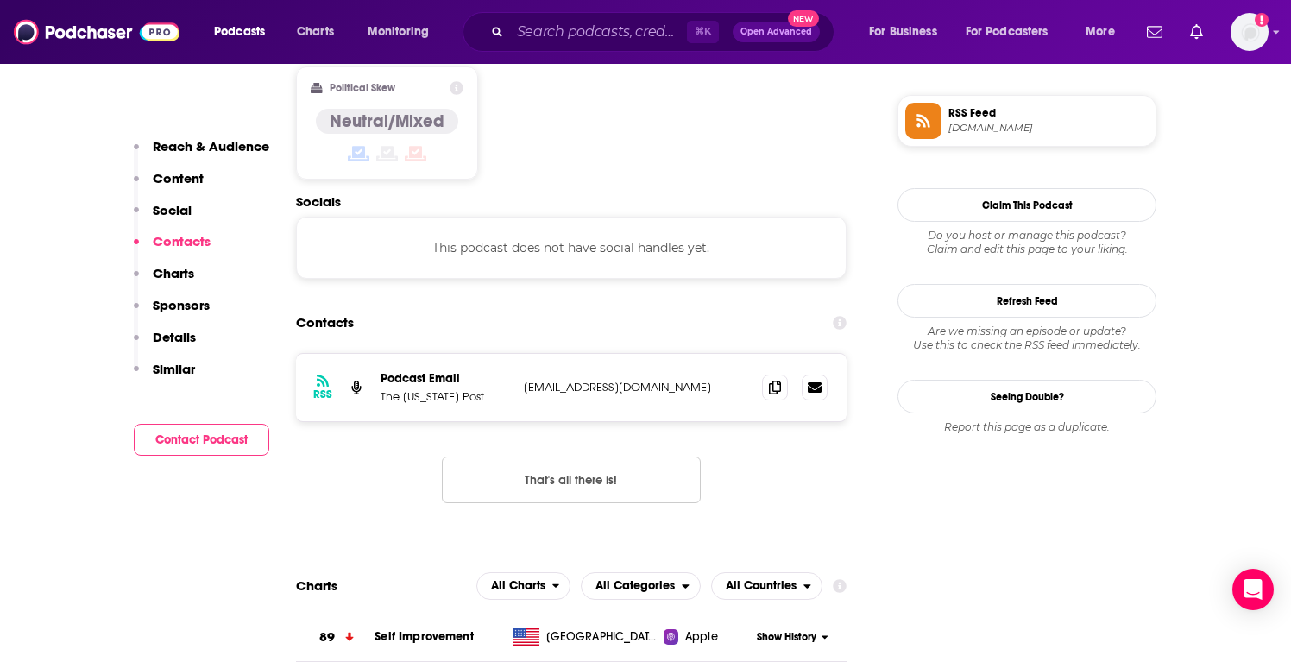
click at [179, 211] on p "Social" at bounding box center [172, 210] width 39 height 16
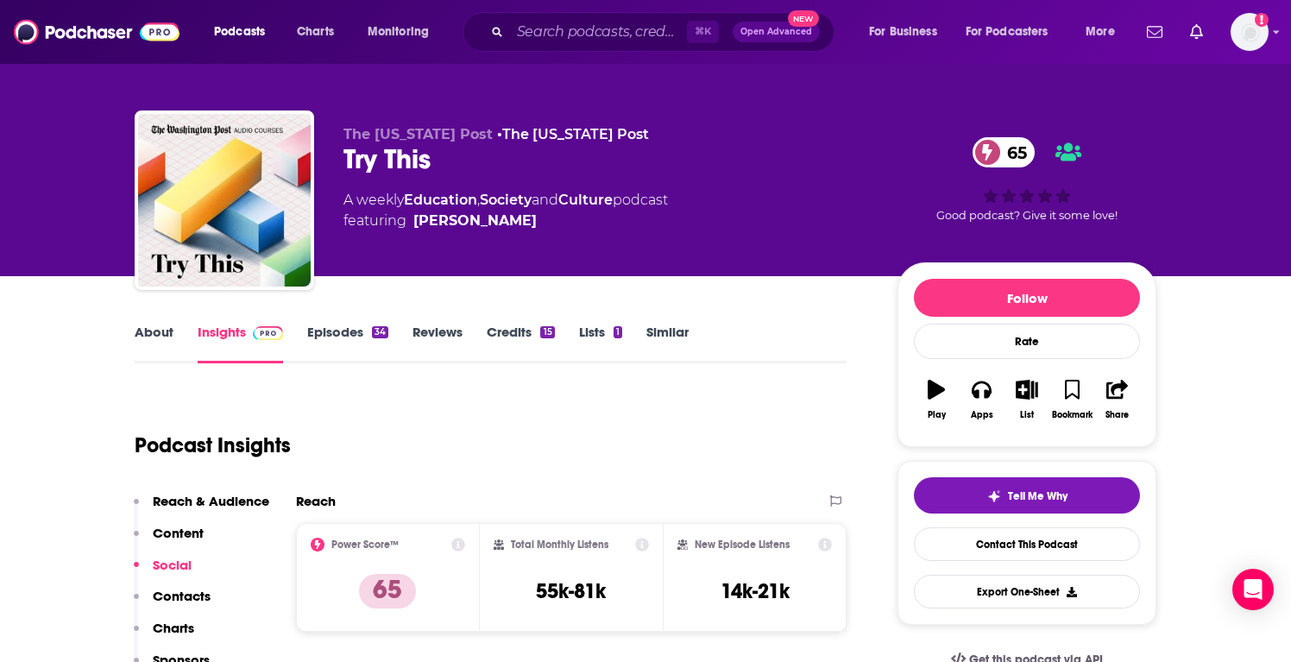
scroll to position [0, 0]
